Goal: Transaction & Acquisition: Register for event/course

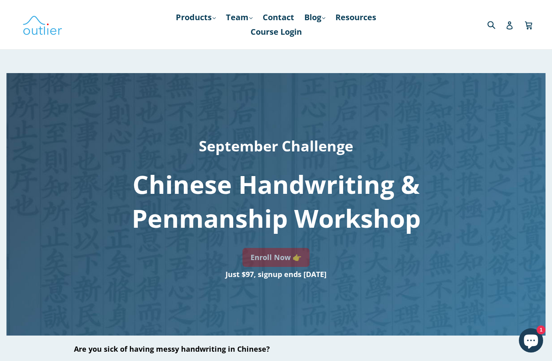
click at [282, 260] on link "Enroll Now 👉" at bounding box center [275, 257] width 67 height 19
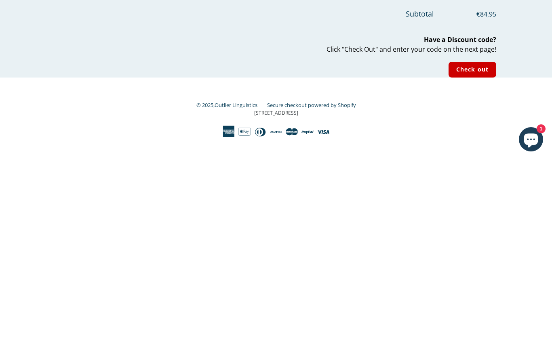
scroll to position [19, 0]
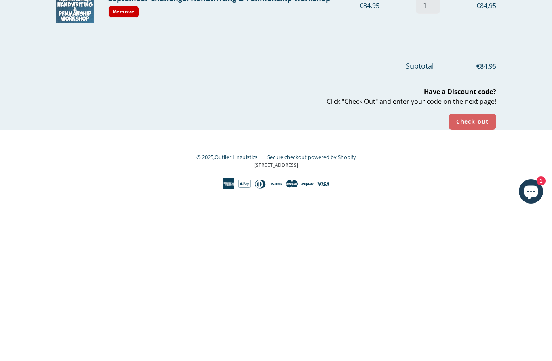
click at [469, 263] on input "Check out" at bounding box center [472, 271] width 48 height 16
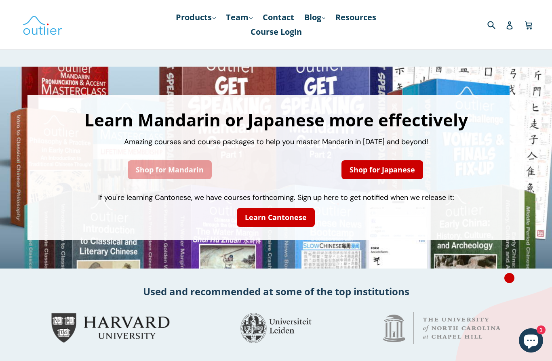
click at [186, 173] on link "Shop for Mandarin" at bounding box center [170, 169] width 84 height 19
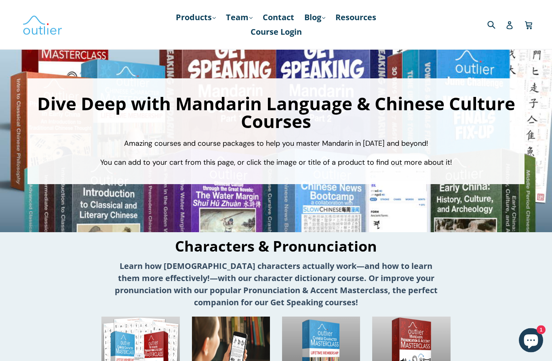
scroll to position [24, 0]
